Goal: Task Accomplishment & Management: Manage account settings

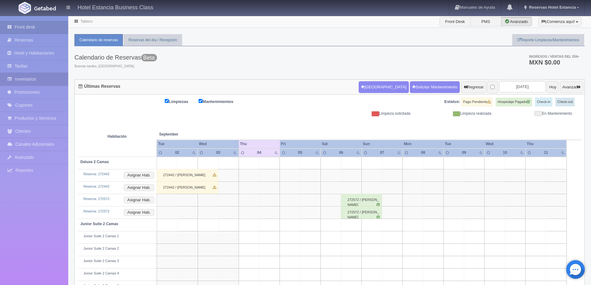
click at [39, 79] on link "Inventarios" at bounding box center [34, 79] width 68 height 13
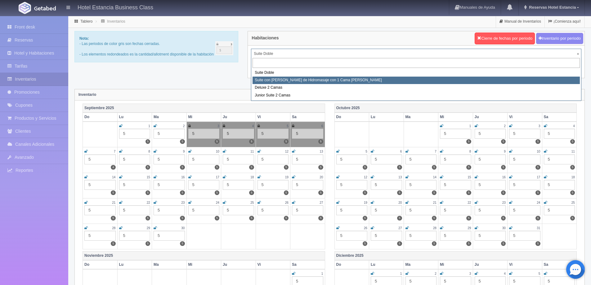
select select "2033"
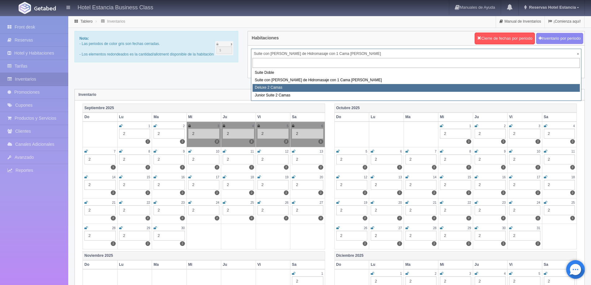
select select "2134"
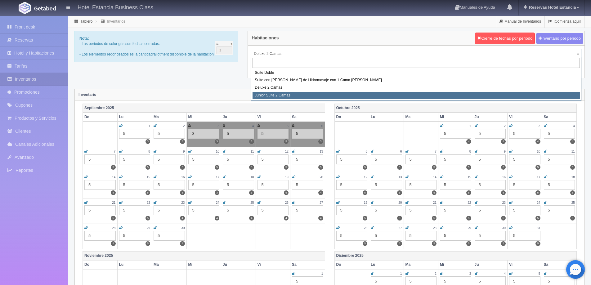
select select "2164"
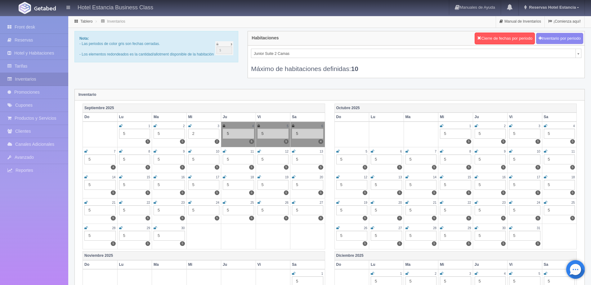
click at [190, 125] on icon at bounding box center [189, 126] width 3 height 4
